Goal: Task Accomplishment & Management: Complete application form

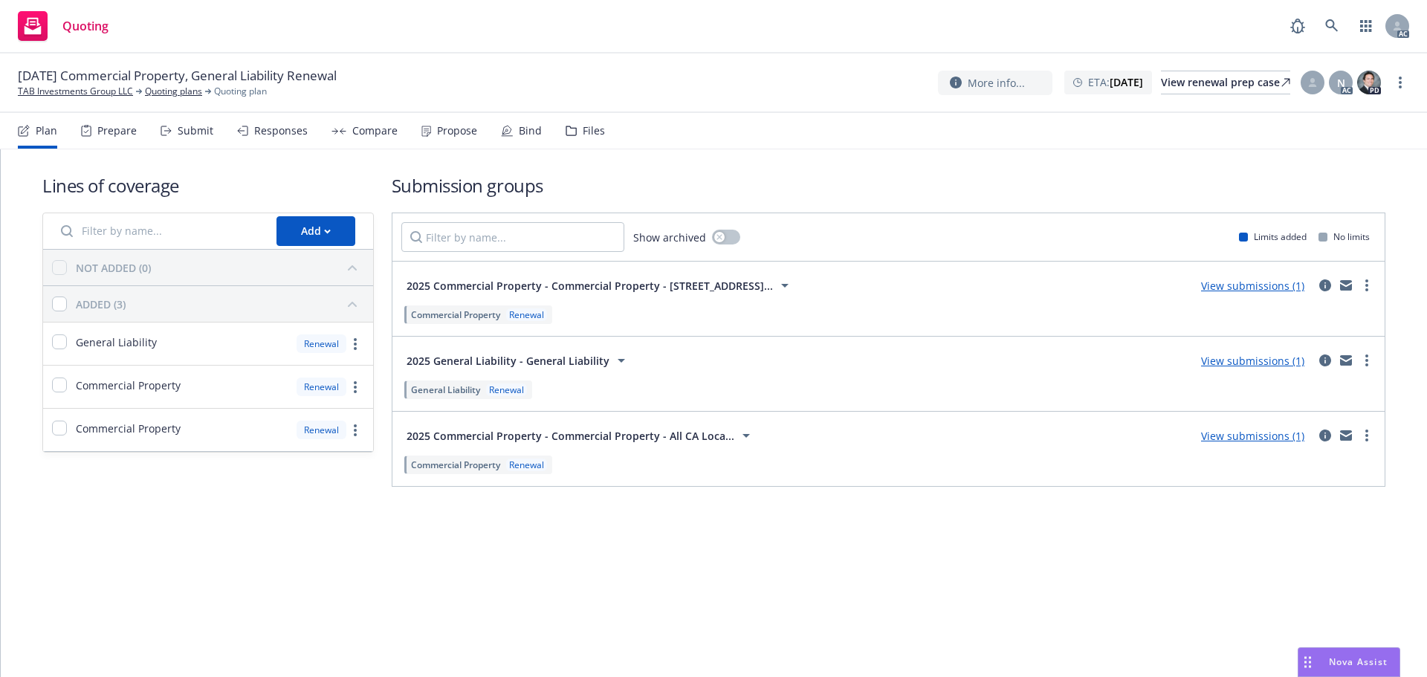
click at [181, 138] on div "Submit" at bounding box center [187, 131] width 53 height 36
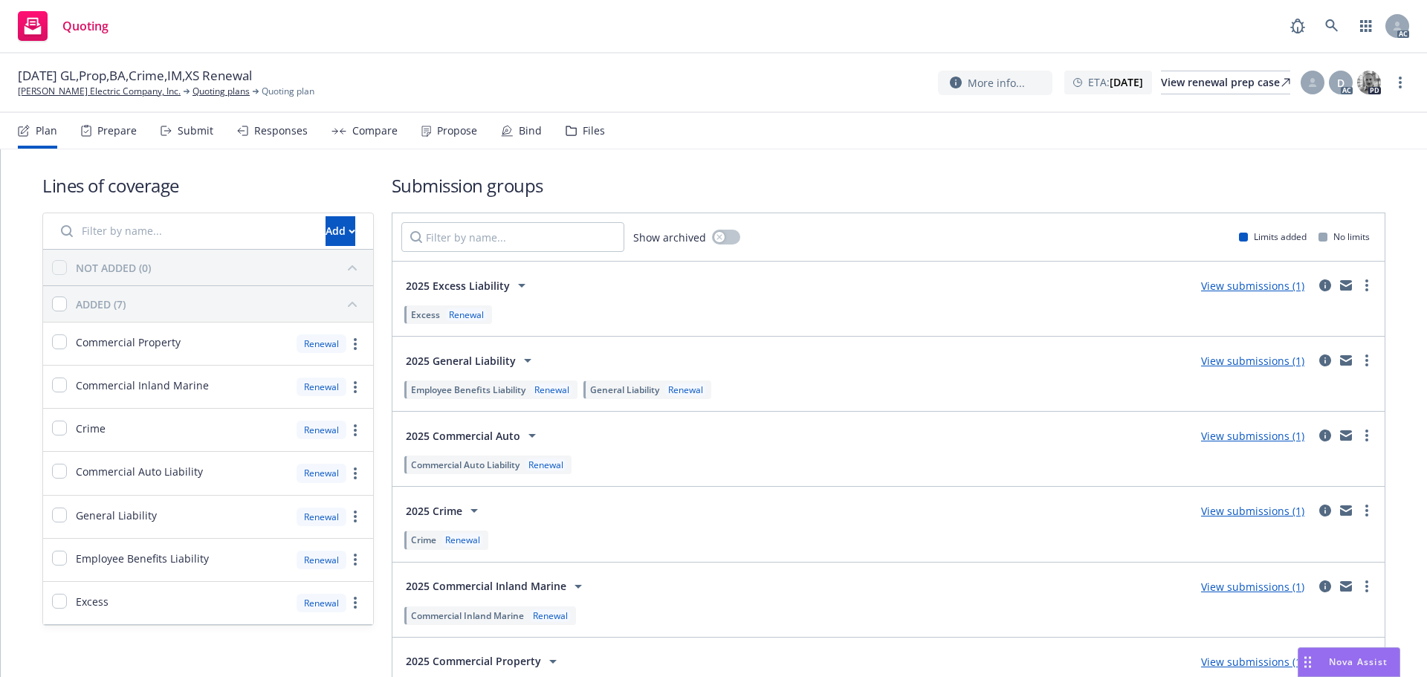
click at [161, 130] on icon at bounding box center [166, 131] width 11 height 10
